Goal: Communication & Community: Answer question/provide support

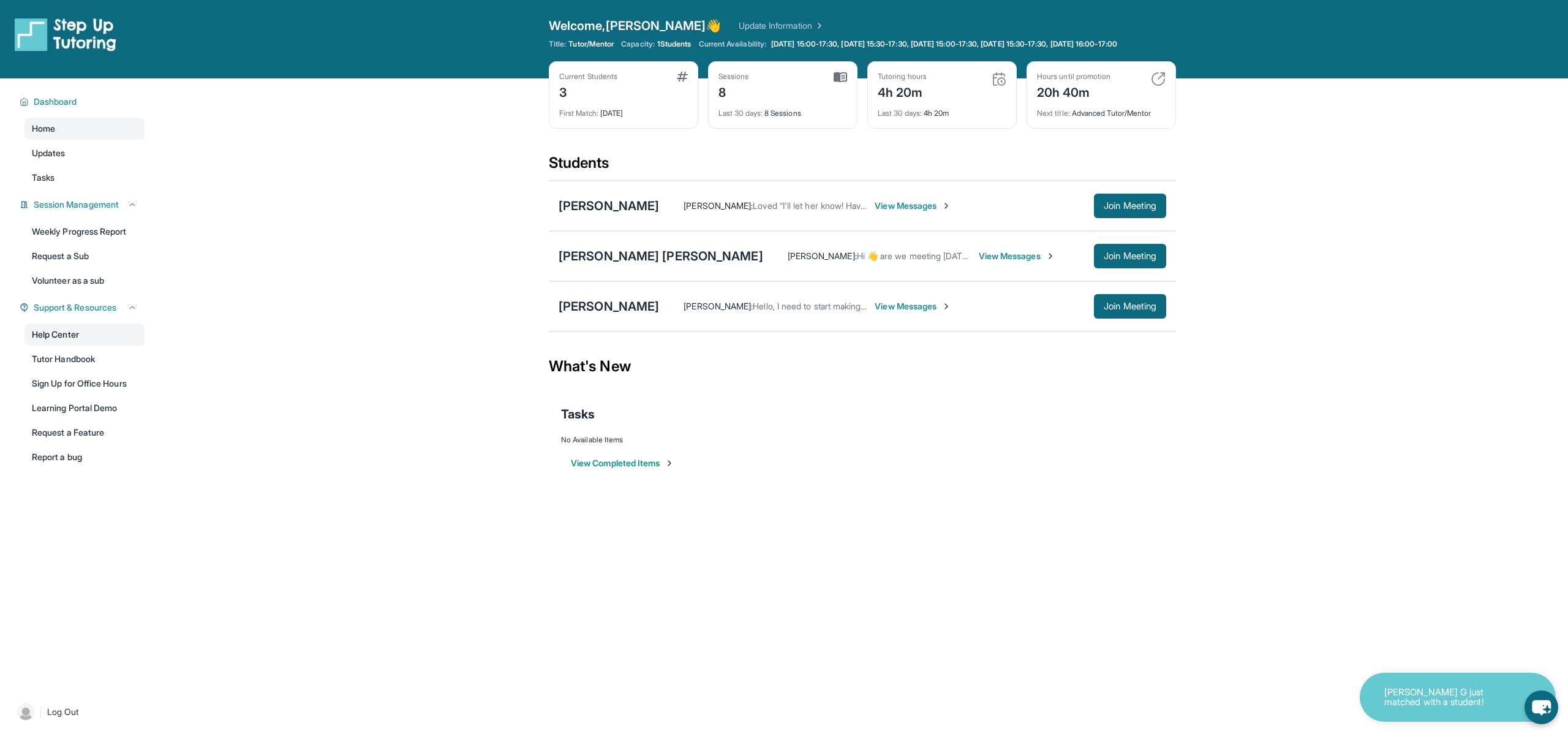
click at [84, 346] on link "Help Center" at bounding box center [84, 333] width 120 height 22
click at [979, 262] on span "View Messages" at bounding box center [1017, 256] width 77 height 12
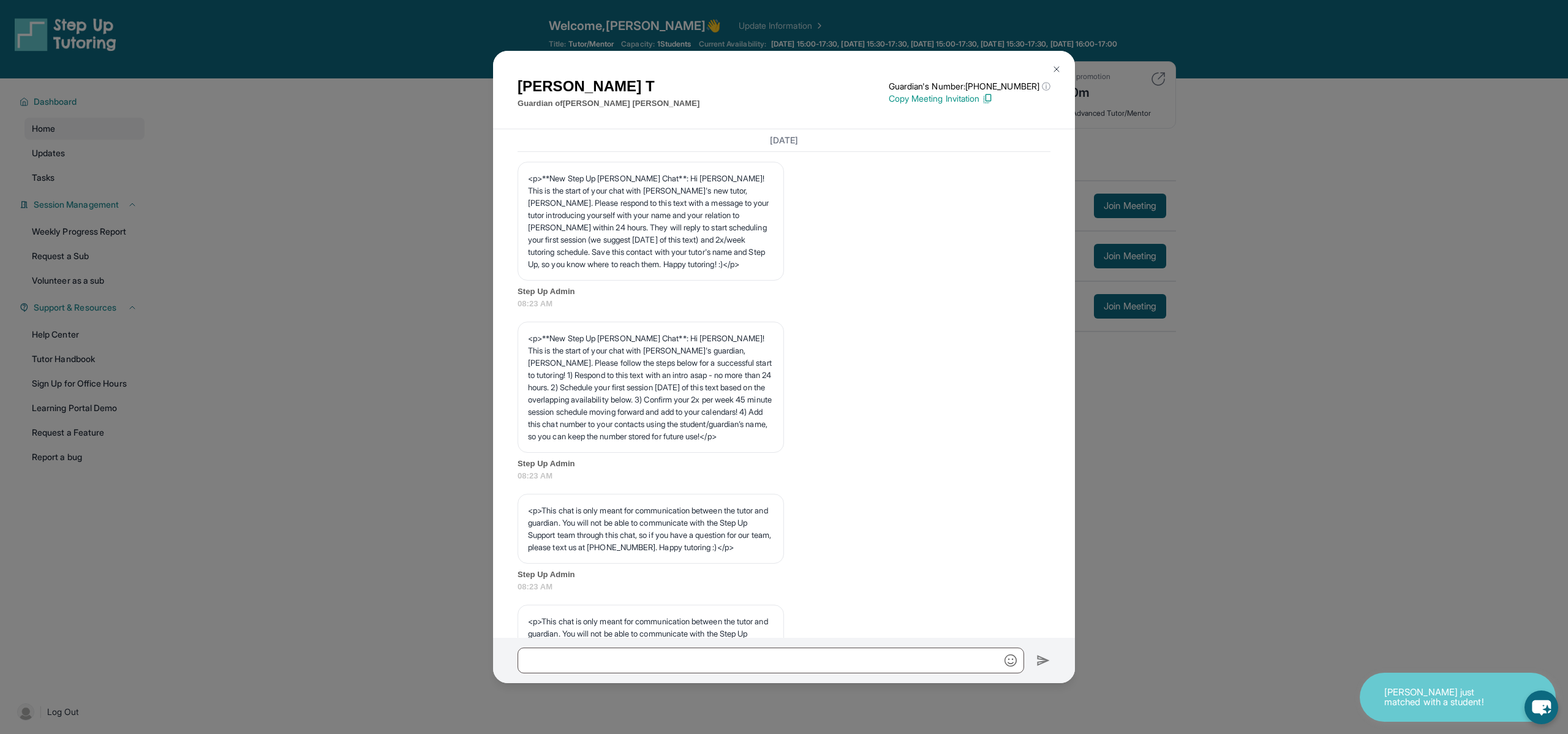
click at [562, 293] on span "Step Up Admin" at bounding box center [784, 292] width 533 height 12
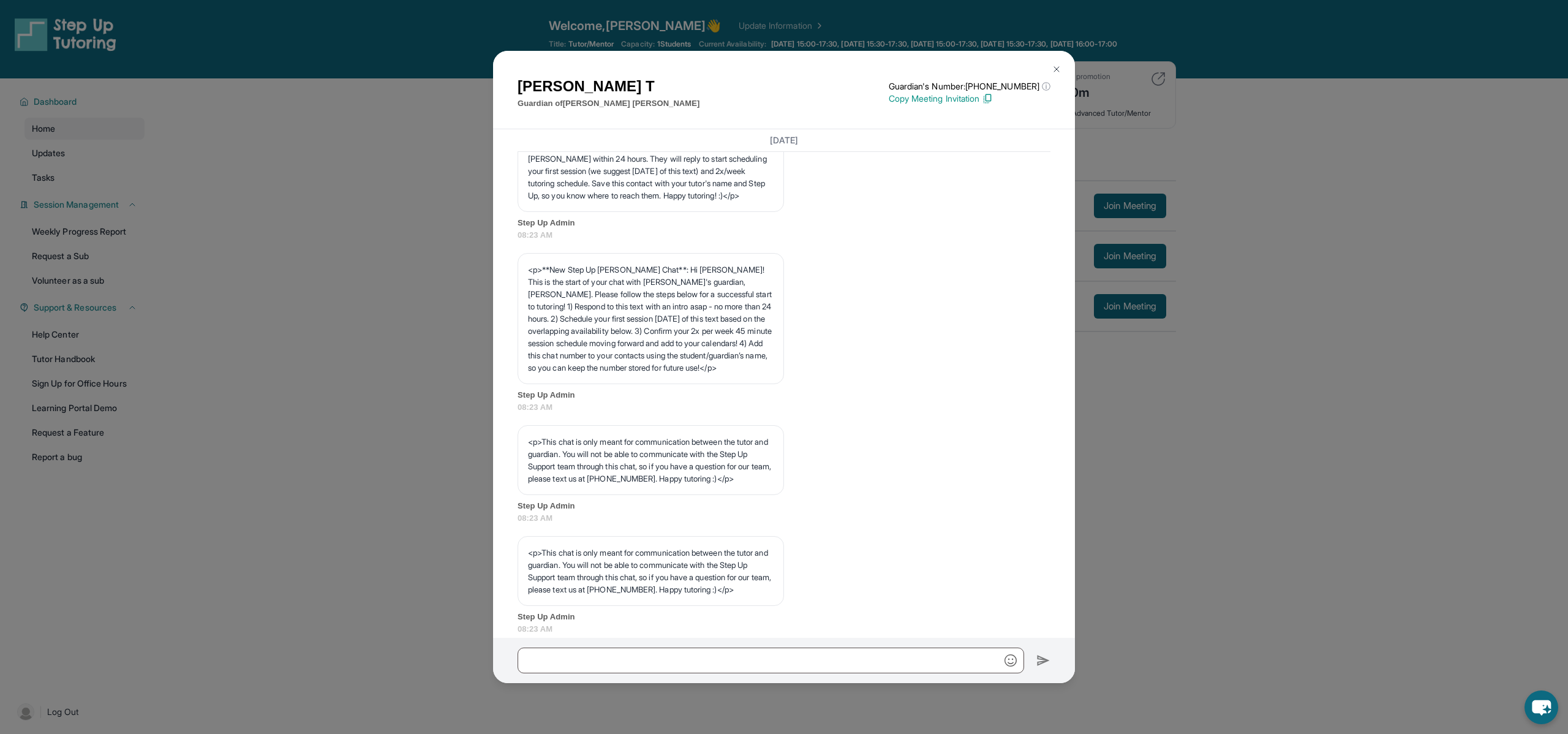
scroll to position [84, 0]
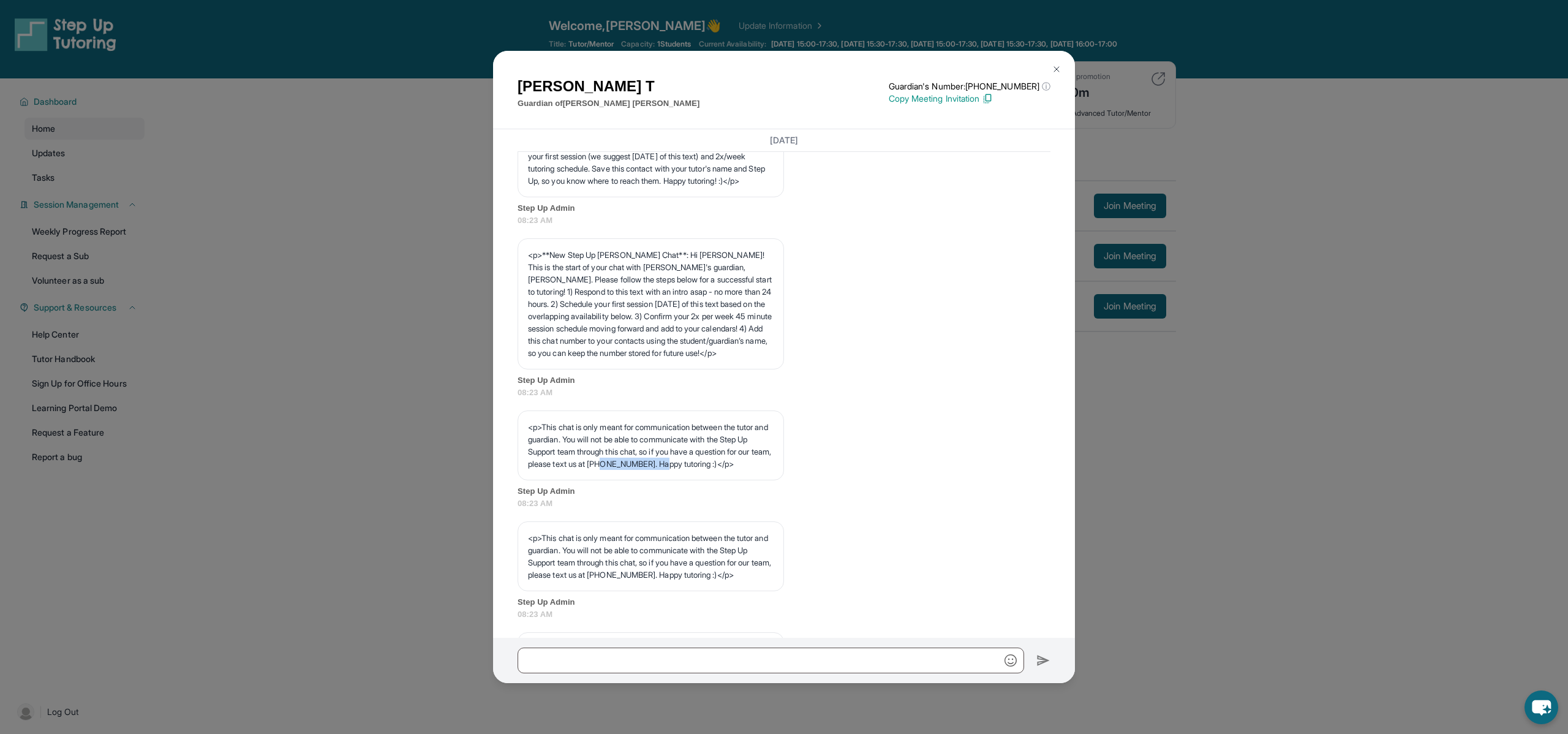
drag, startPoint x: 690, startPoint y: 476, endPoint x: 749, endPoint y: 477, distance: 59.0
click at [749, 469] on p "<p>This chat is only meant for communication between the tutor and guardian. Yo…" at bounding box center [650, 445] width 246 height 49
click at [240, 239] on div "Annette T Guardian of Annabelle Telles Rojo Guardian's Number: +14248428619 ⓘ T…" at bounding box center [784, 367] width 1568 height 734
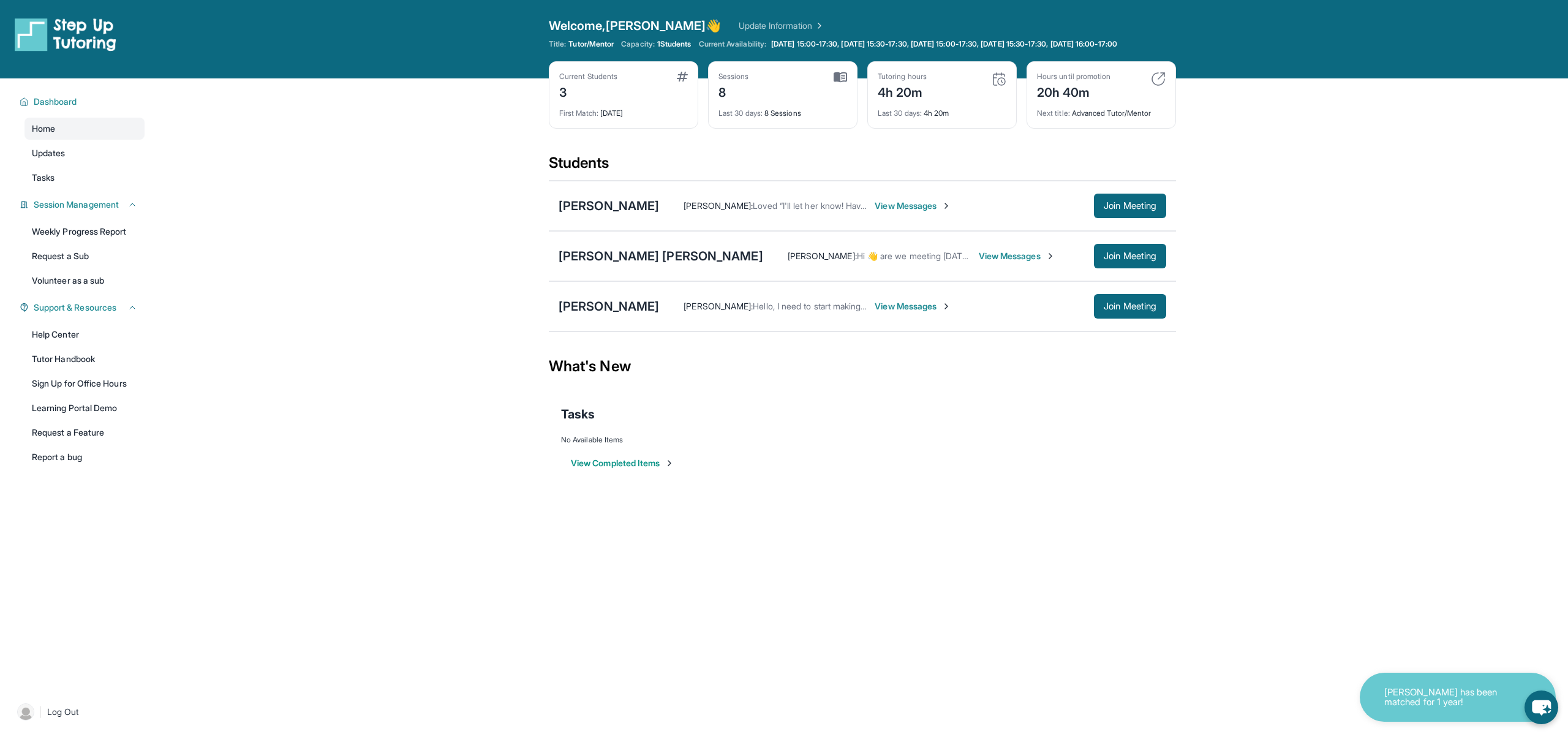
click at [891, 212] on span "View Messages" at bounding box center [912, 205] width 77 height 12
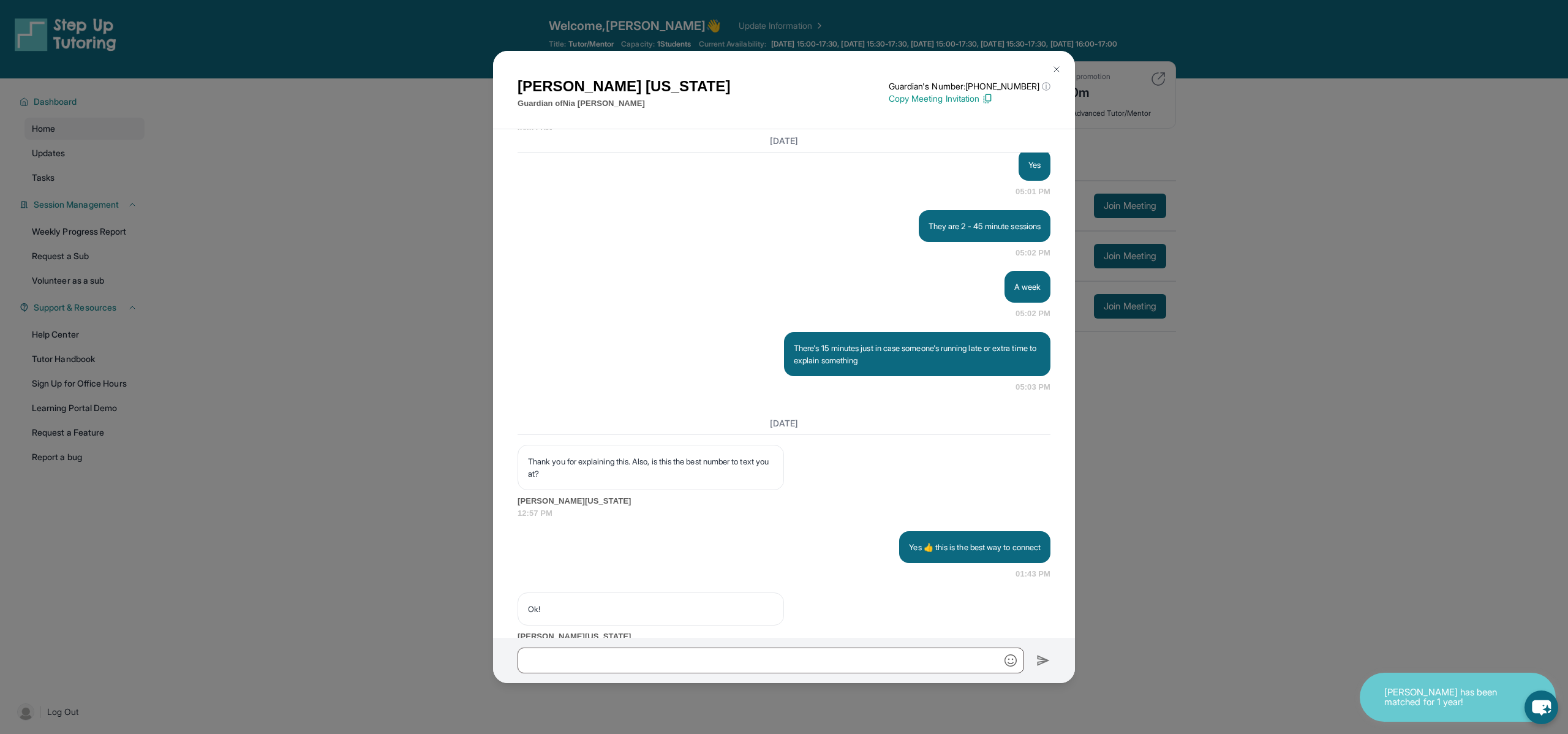
scroll to position [4714, 0]
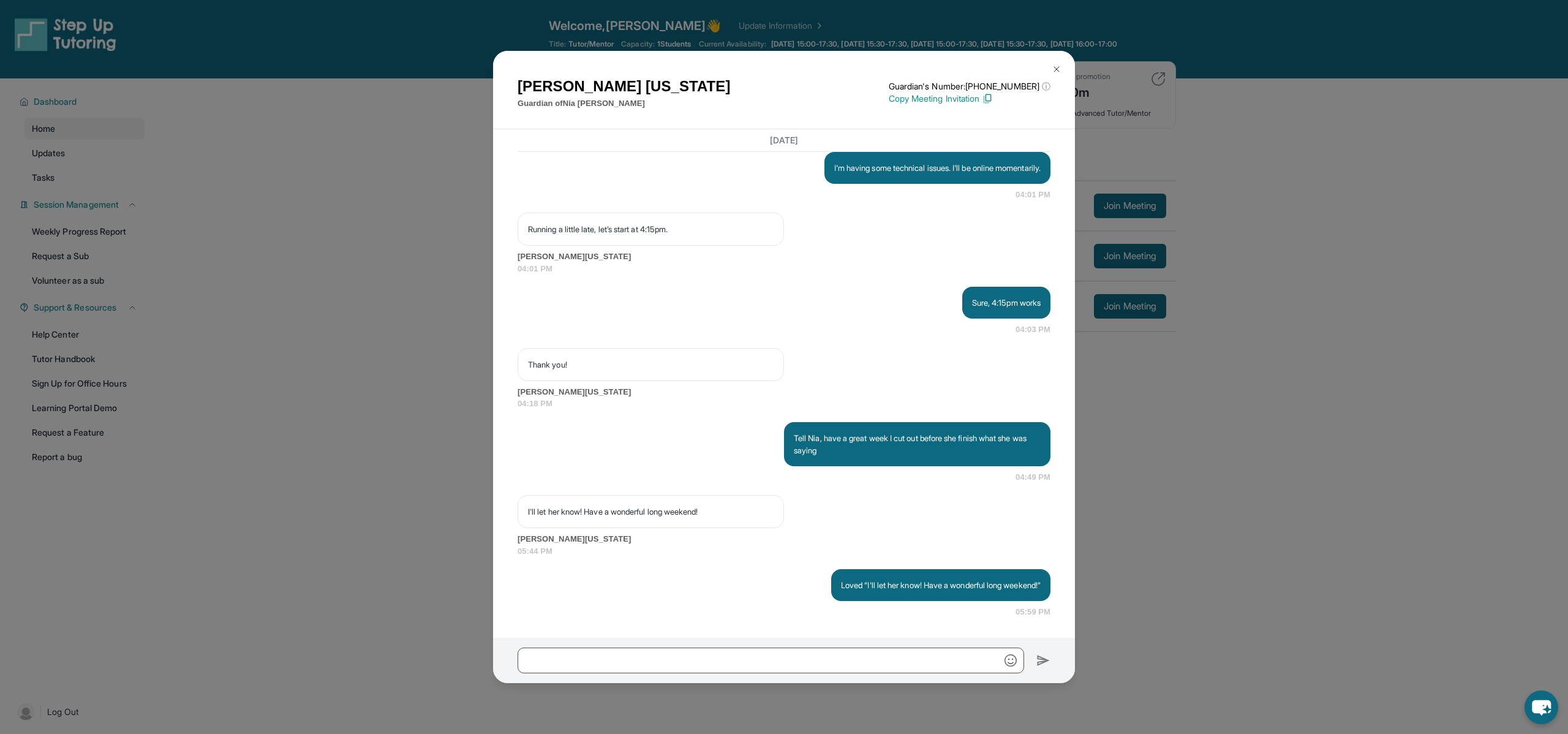
click at [1247, 683] on div "[PERSON_NAME][US_STATE] Guardian of [PERSON_NAME] Guardian's Number: [PHONE_NUM…" at bounding box center [784, 367] width 1568 height 734
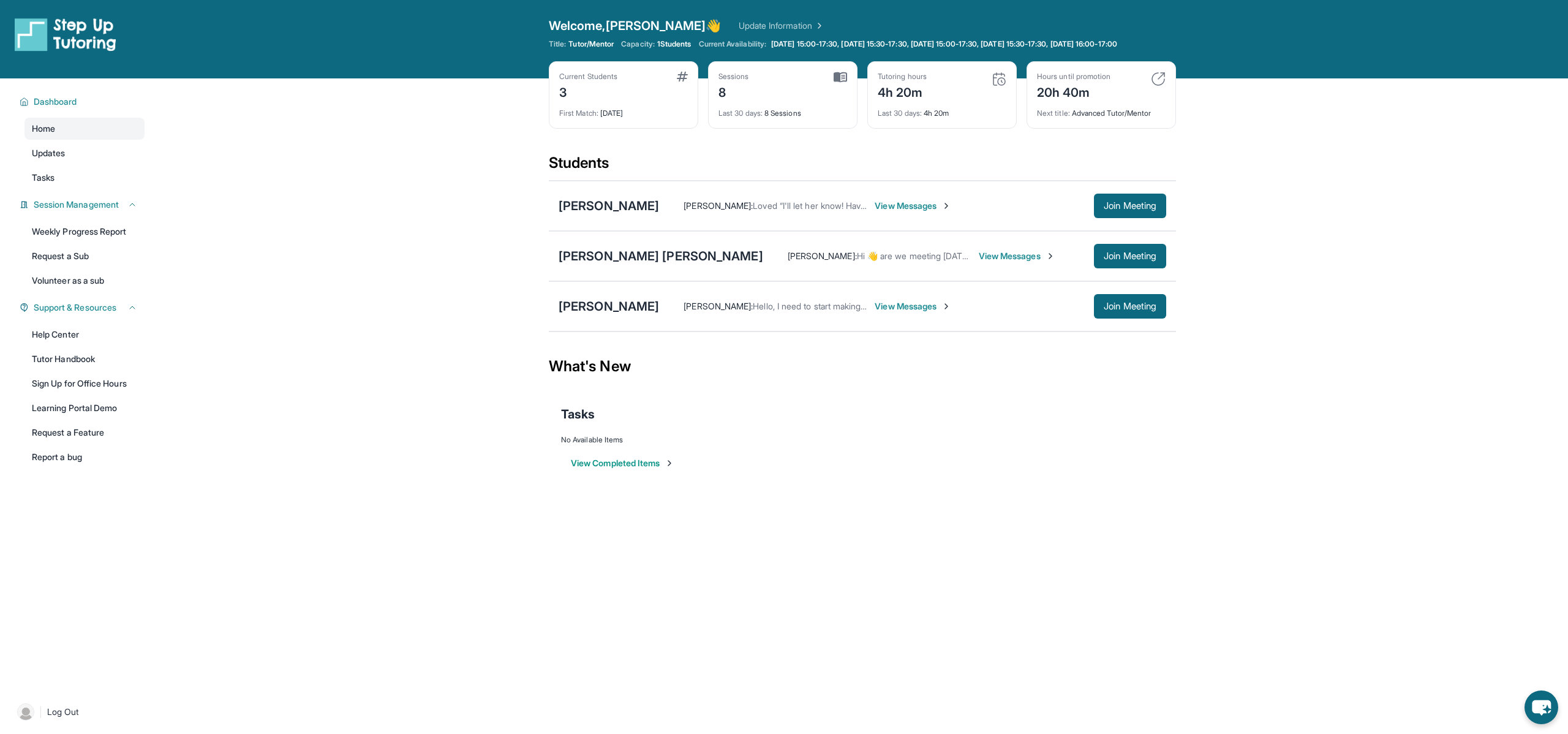
click at [979, 262] on span "View Messages" at bounding box center [1017, 256] width 77 height 12
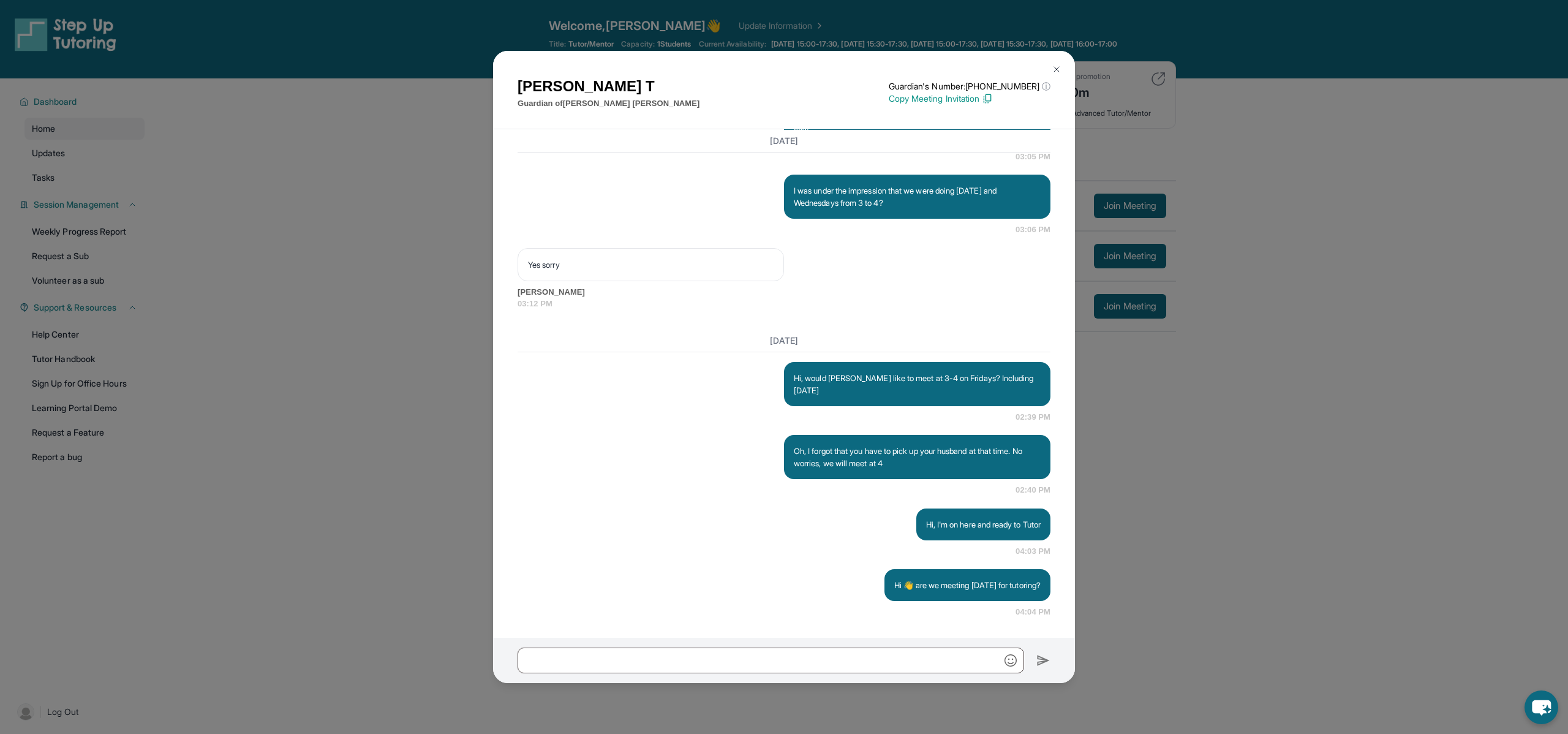
scroll to position [2153, 0]
click at [585, 659] on input "text" at bounding box center [771, 660] width 507 height 26
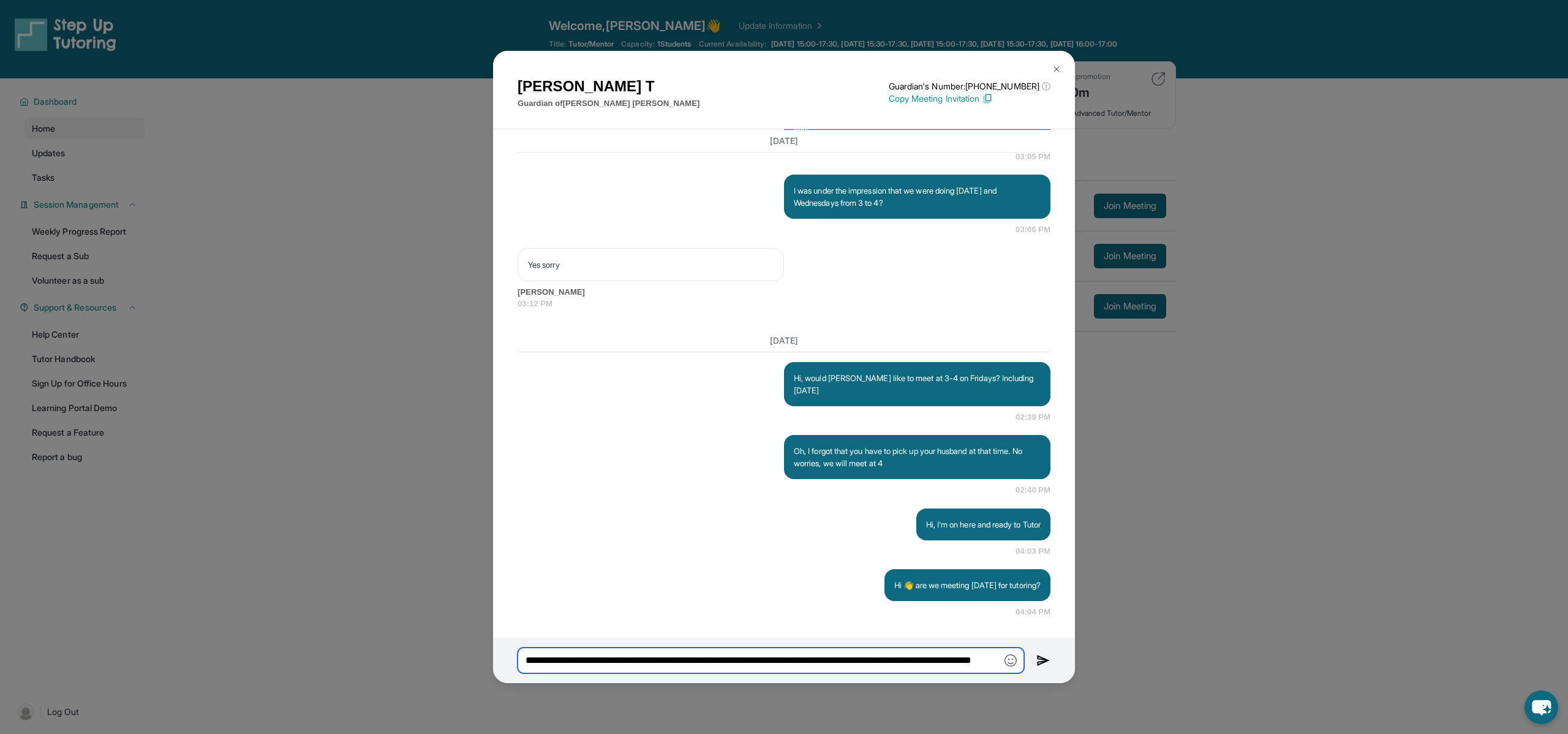
scroll to position [0, 71]
click at [823, 660] on input "**********" at bounding box center [771, 660] width 507 height 26
click at [841, 662] on input "**********" at bounding box center [771, 660] width 507 height 26
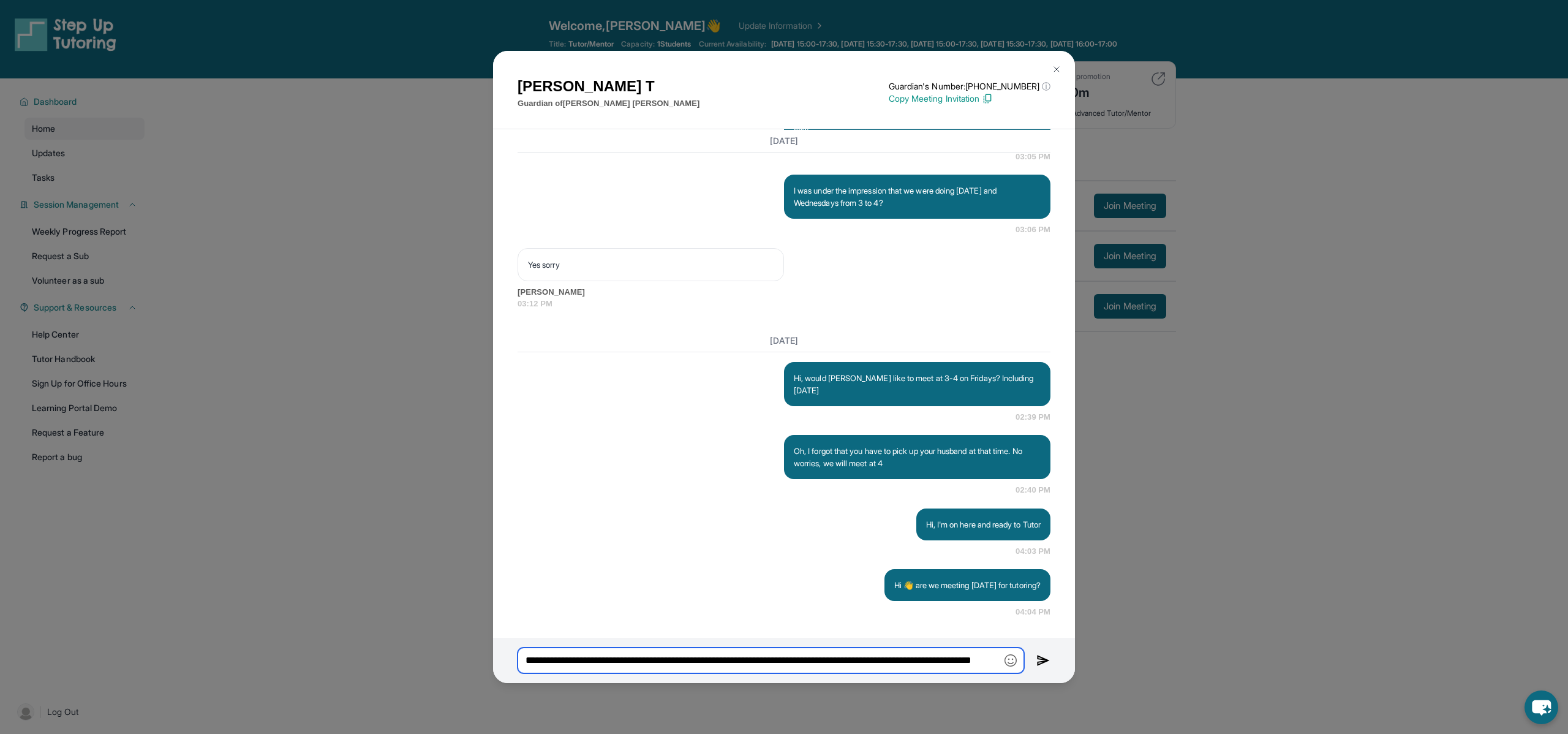
click at [841, 662] on input "**********" at bounding box center [771, 660] width 507 height 26
click at [886, 666] on input "**********" at bounding box center [771, 660] width 507 height 26
click at [994, 660] on input "**********" at bounding box center [771, 660] width 507 height 26
type input "**********"
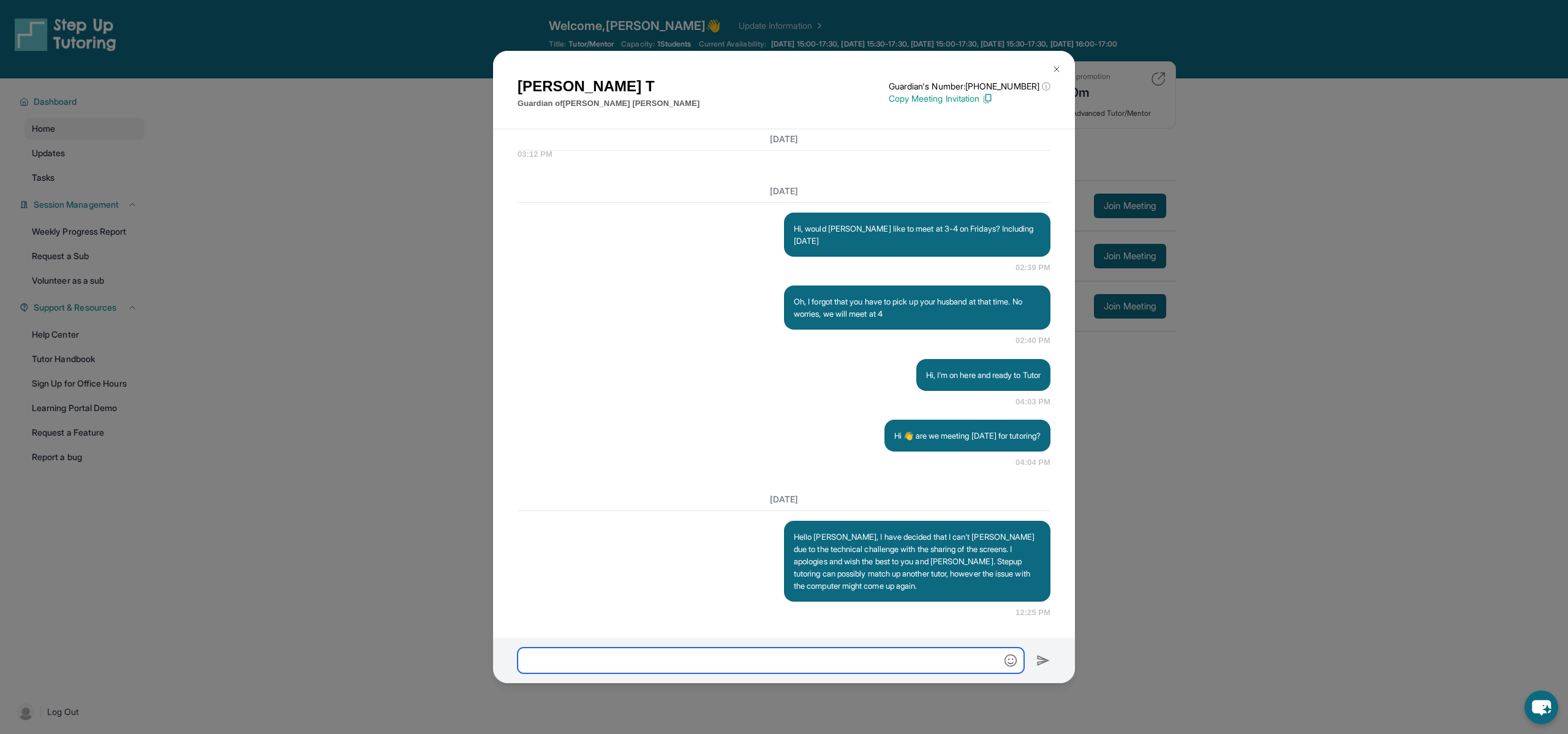
scroll to position [2303, 0]
click at [1056, 65] on img at bounding box center [1056, 69] width 10 height 10
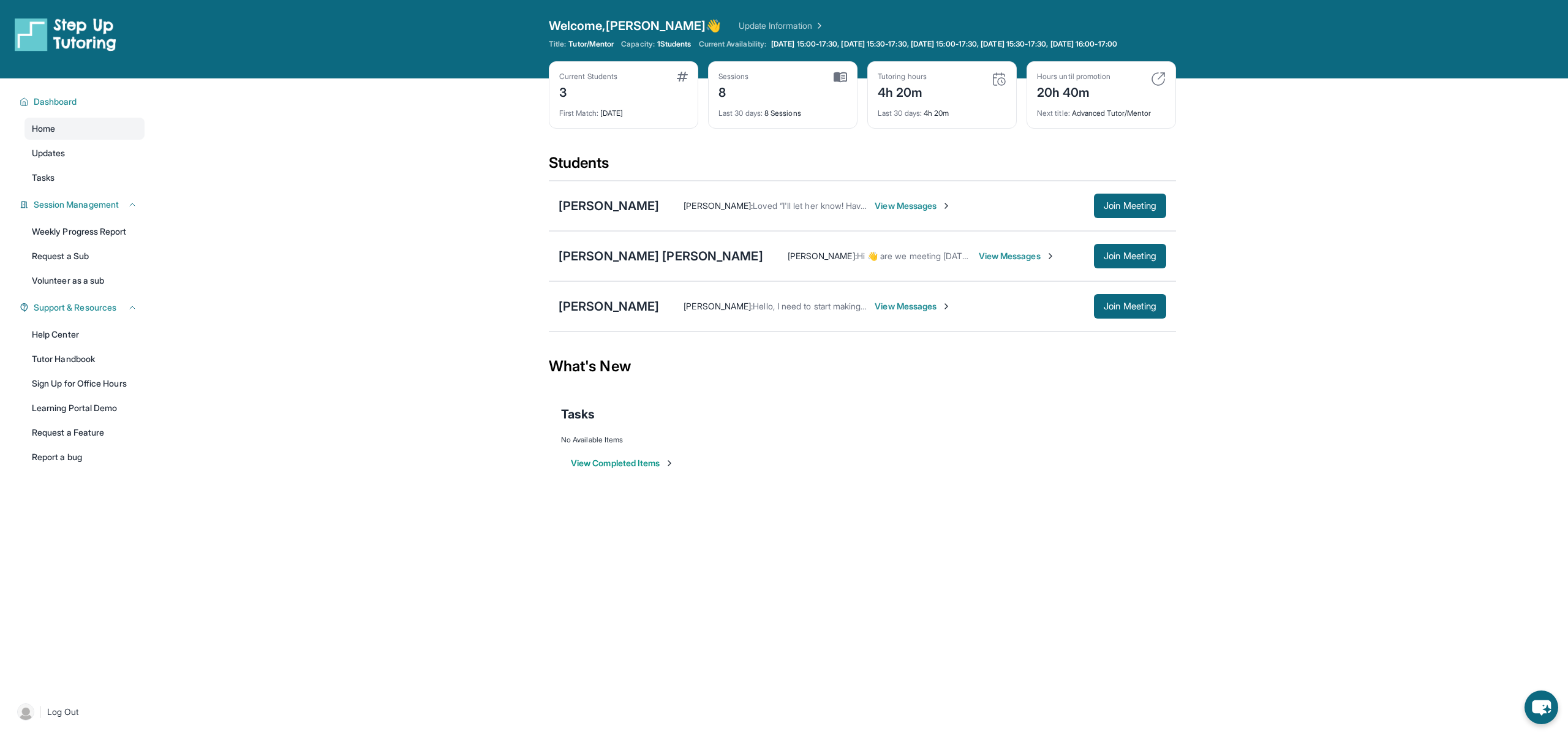
click at [979, 262] on span "View Messages" at bounding box center [1017, 256] width 77 height 12
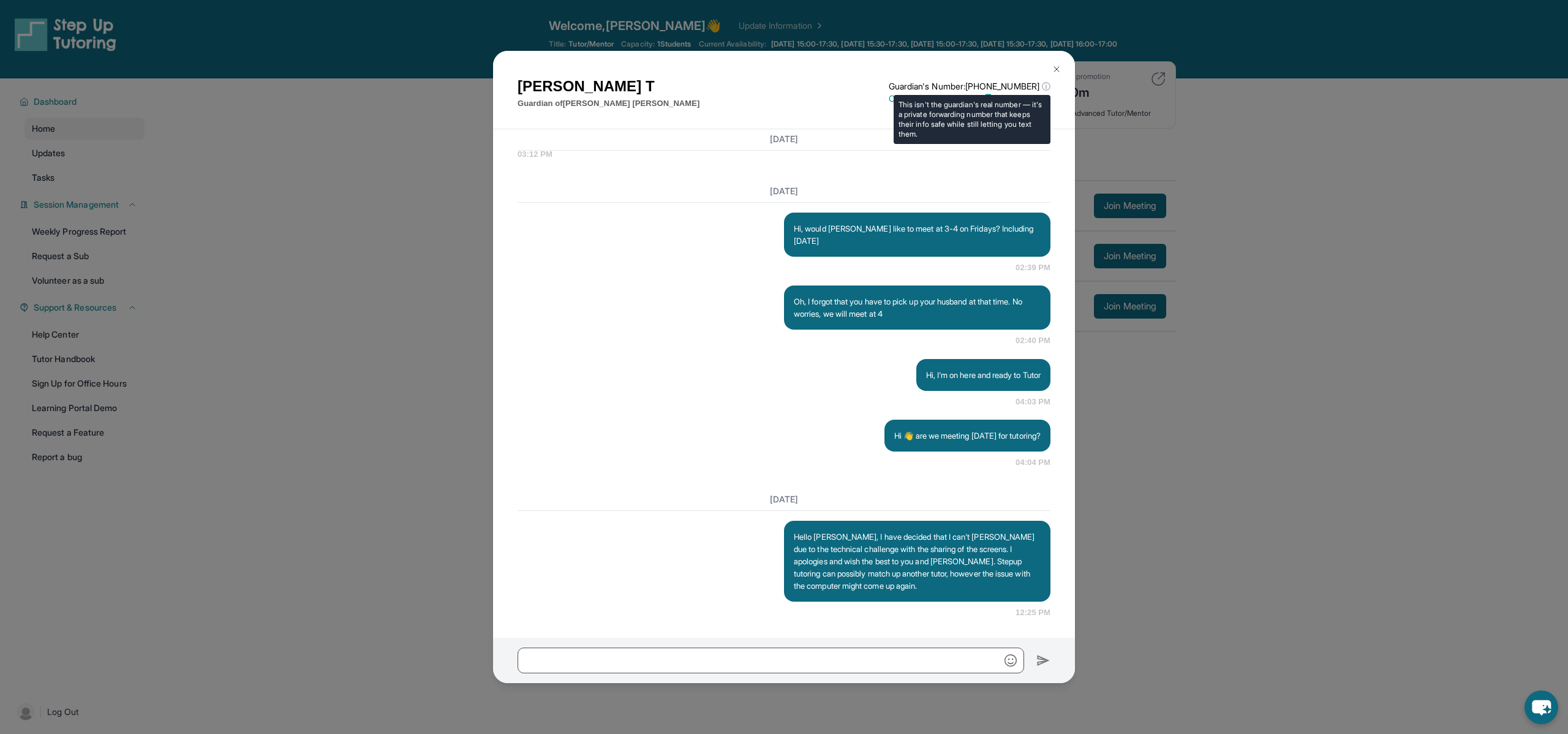
click at [1046, 87] on span "ⓘ" at bounding box center [1046, 86] width 9 height 12
click at [1055, 69] on img at bounding box center [1056, 69] width 10 height 10
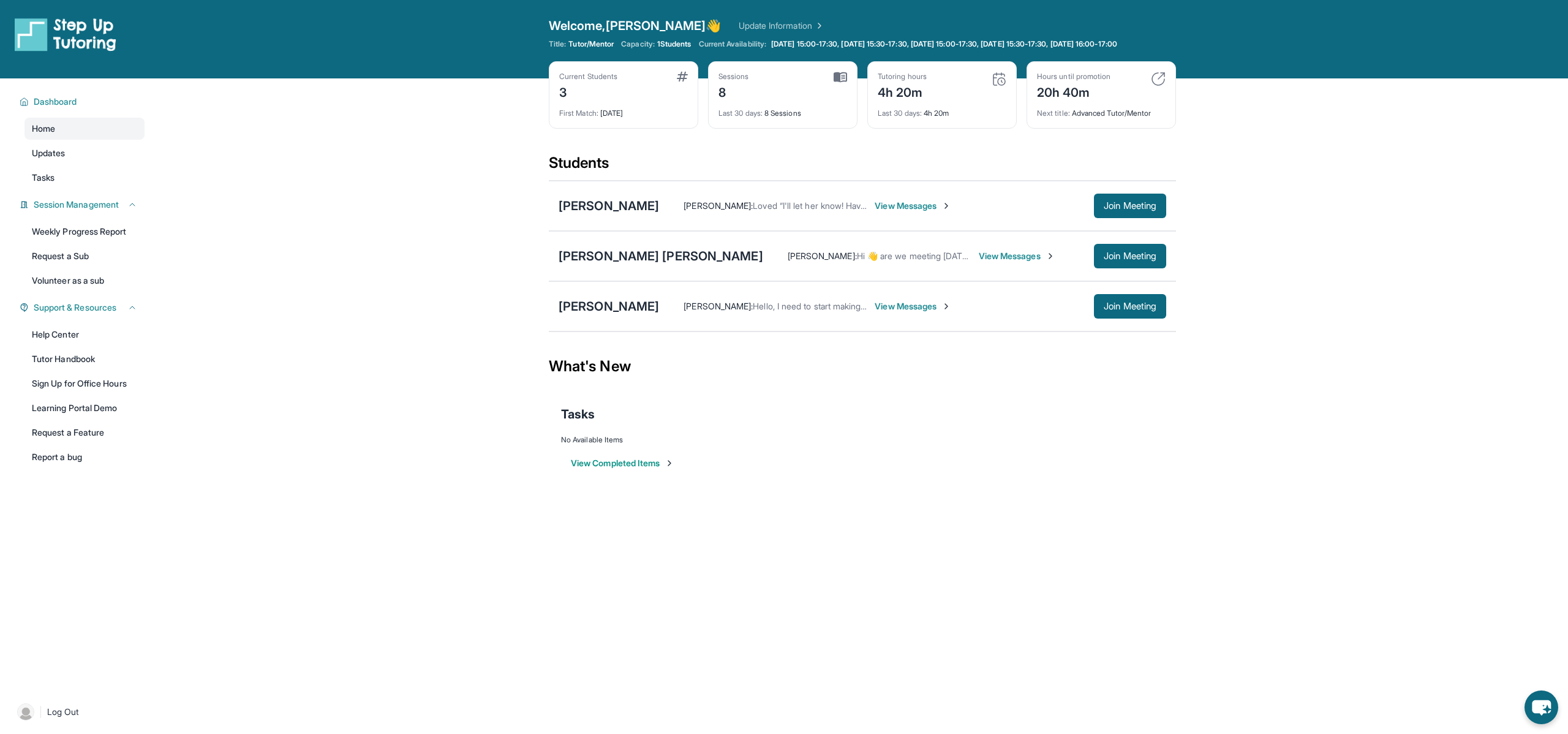
click at [746, 27] on link "Update Information" at bounding box center [781, 26] width 85 height 12
click at [979, 262] on span "View Messages" at bounding box center [1017, 256] width 77 height 12
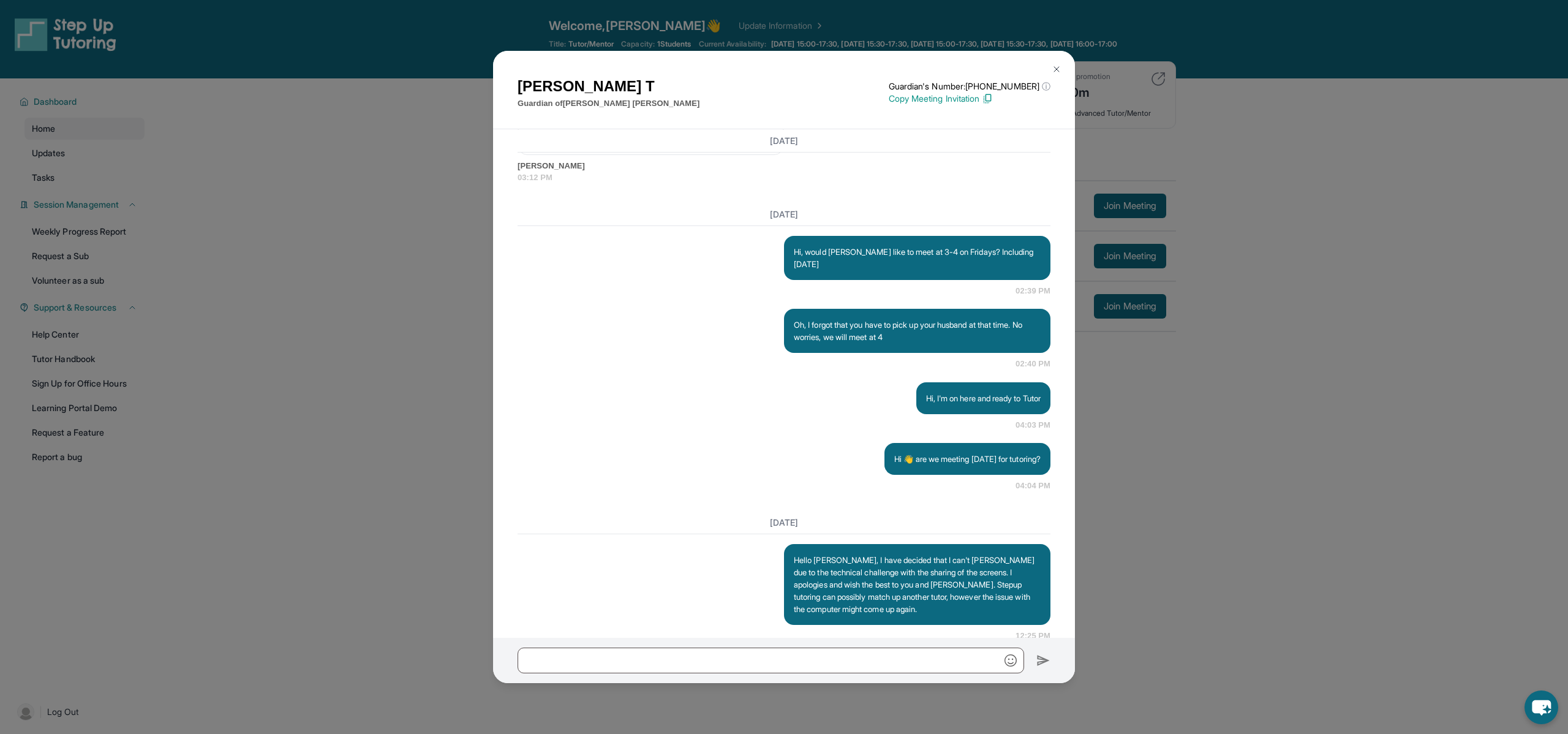
scroll to position [2389, 0]
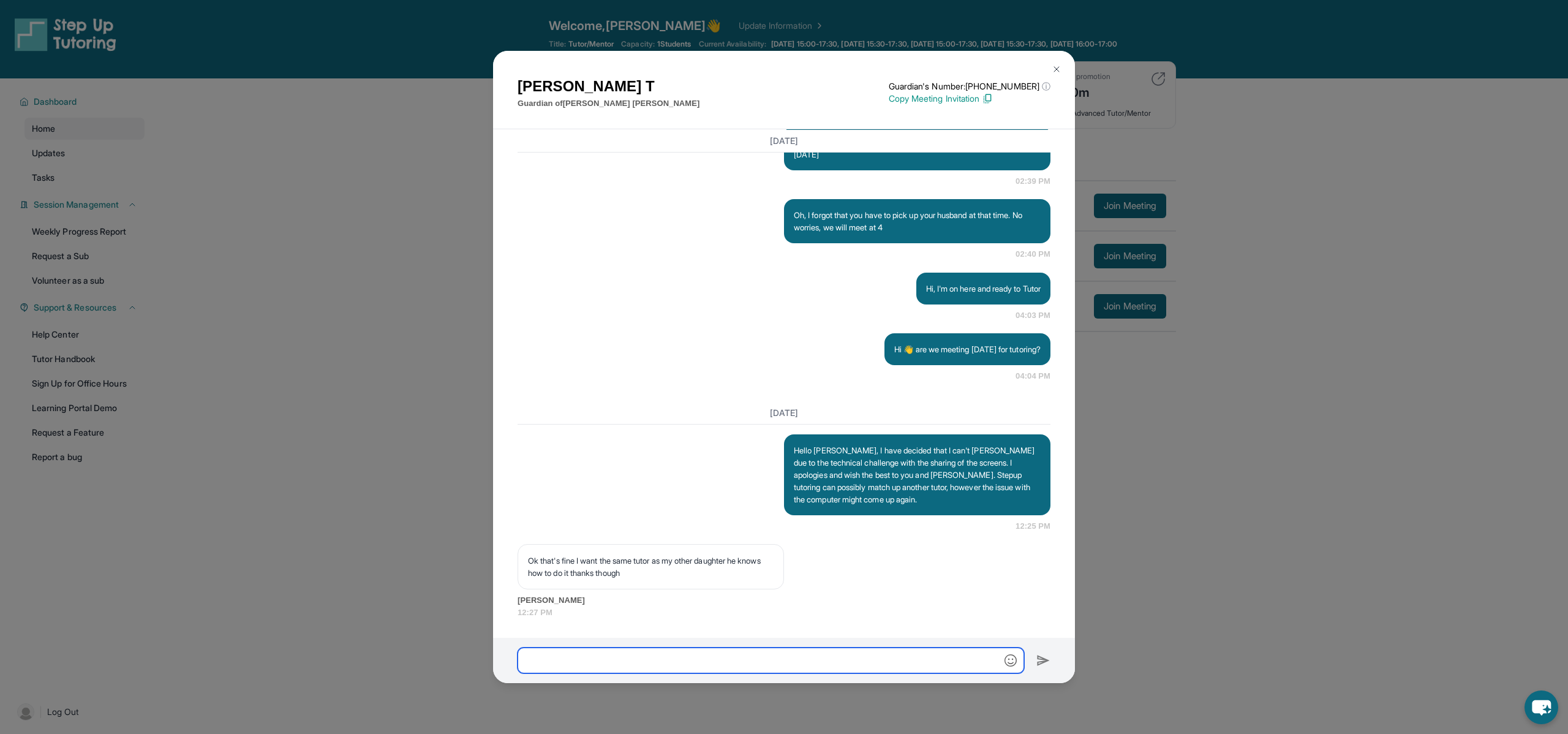
click at [632, 662] on input "text" at bounding box center [771, 660] width 507 height 26
click at [1054, 64] on img at bounding box center [1056, 69] width 10 height 10
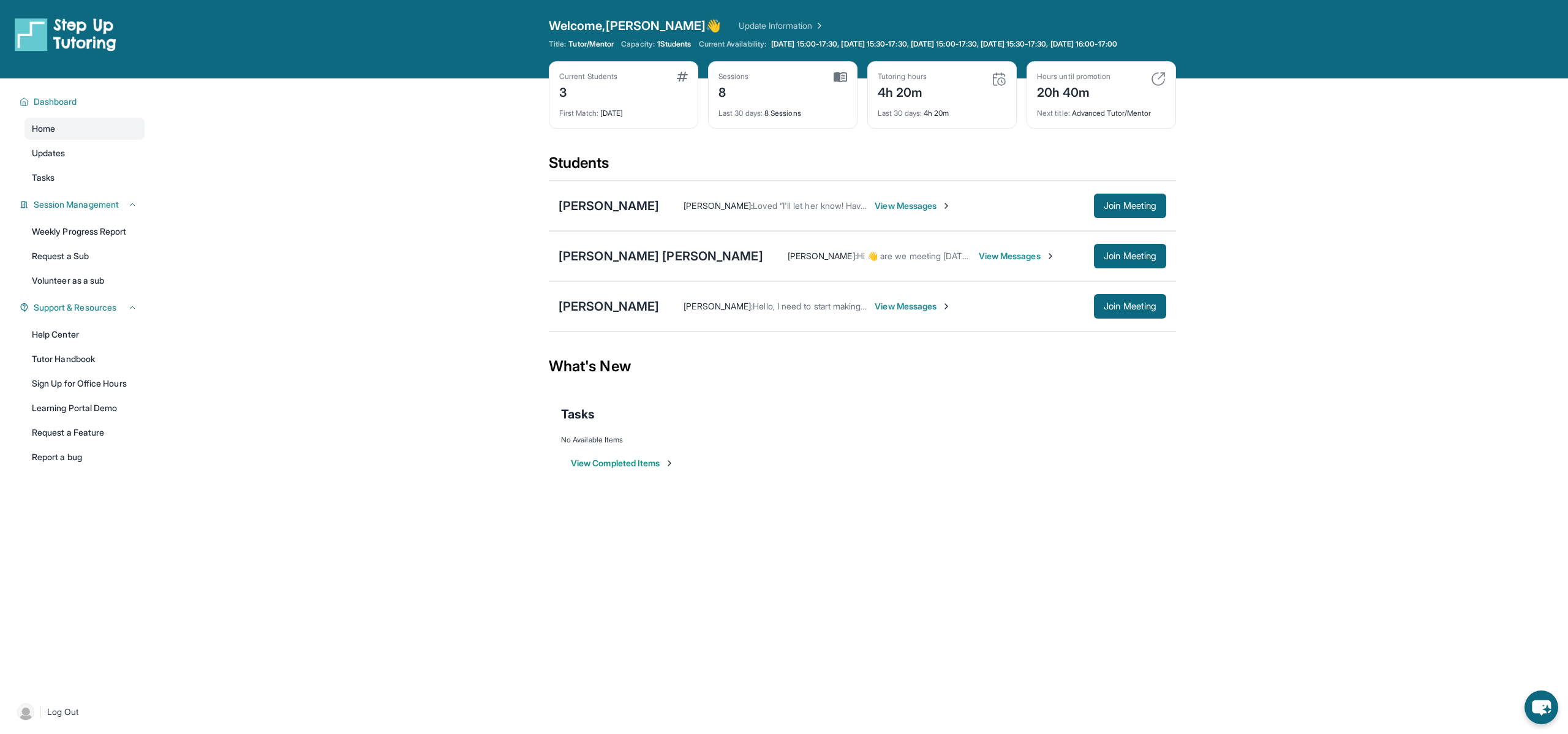
click at [738, 23] on link "Update Information" at bounding box center [781, 26] width 85 height 12
